Goal: Use online tool/utility: Utilize a website feature to perform a specific function

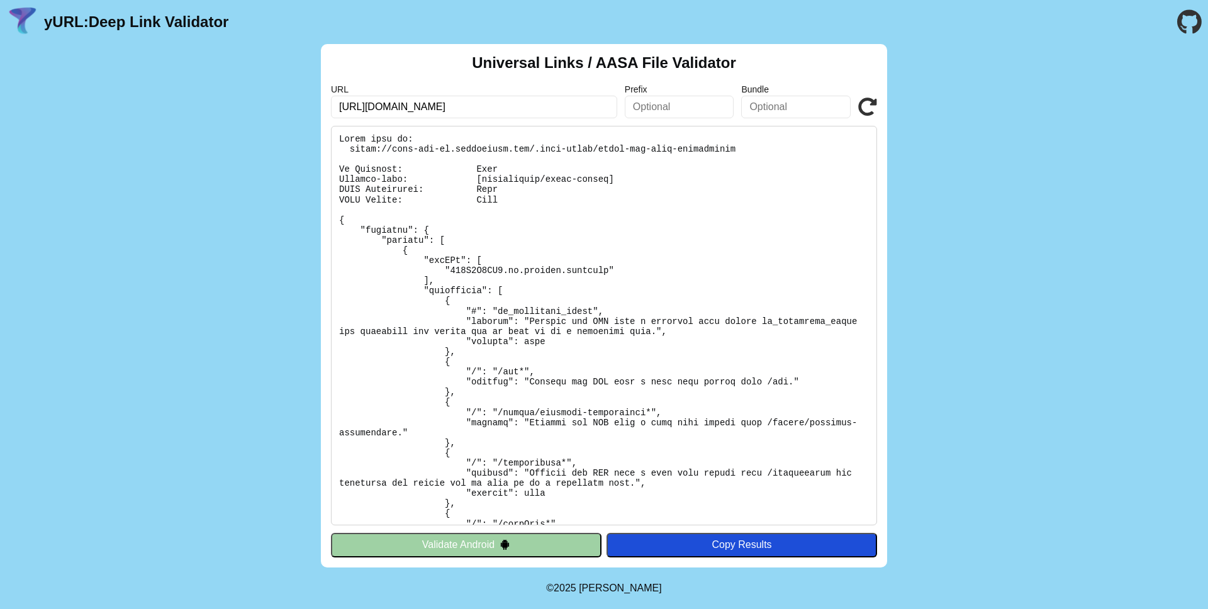
click at [486, 107] on input "https://star-shl-qa.brightfish.app/" at bounding box center [474, 107] width 286 height 23
paste input "[URL][DOMAIN_NAME]"
paste input "text"
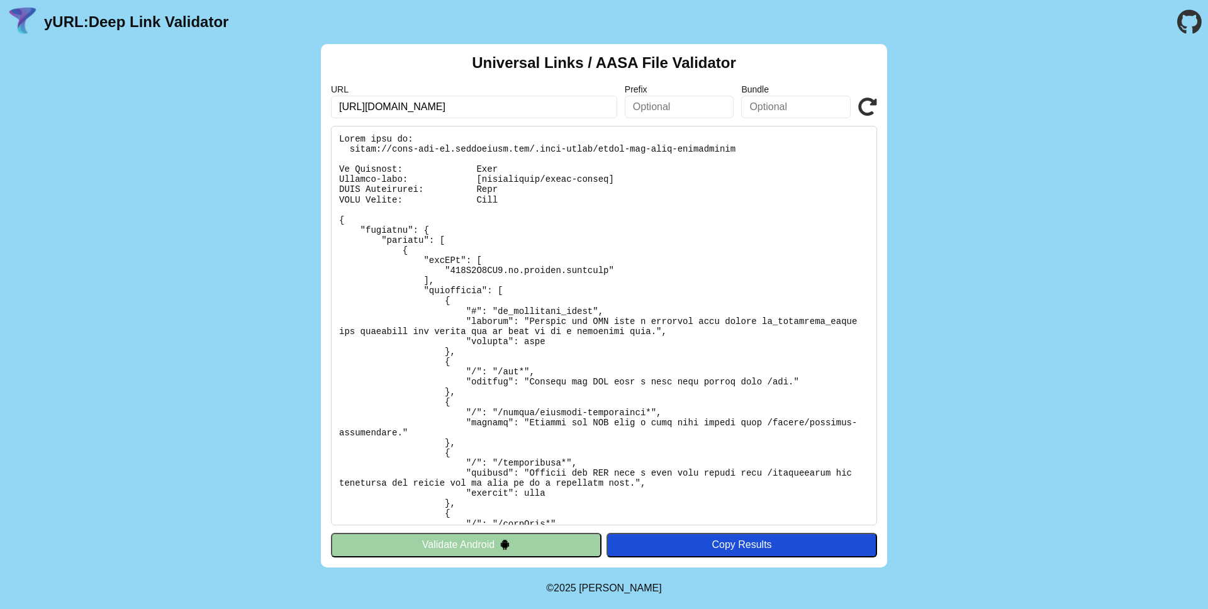
scroll to position [0, 0]
type input "[URL][DOMAIN_NAME]"
click at [874, 106] on icon at bounding box center [868, 107] width 19 height 19
